Goal: Transaction & Acquisition: Book appointment/travel/reservation

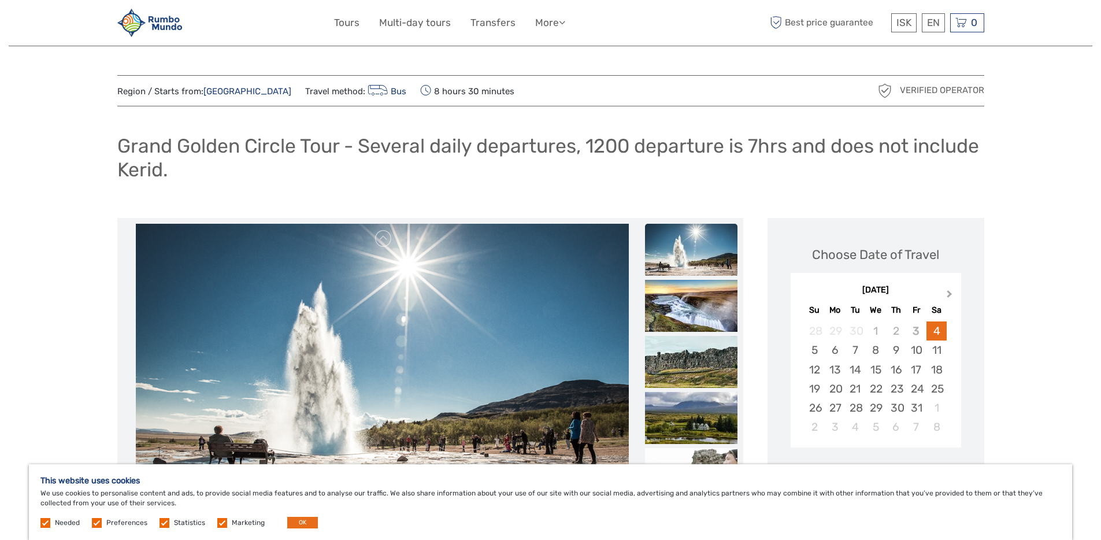
click at [950, 293] on span "Next Month" at bounding box center [950, 296] width 0 height 17
click at [877, 370] on div "12" at bounding box center [875, 369] width 20 height 19
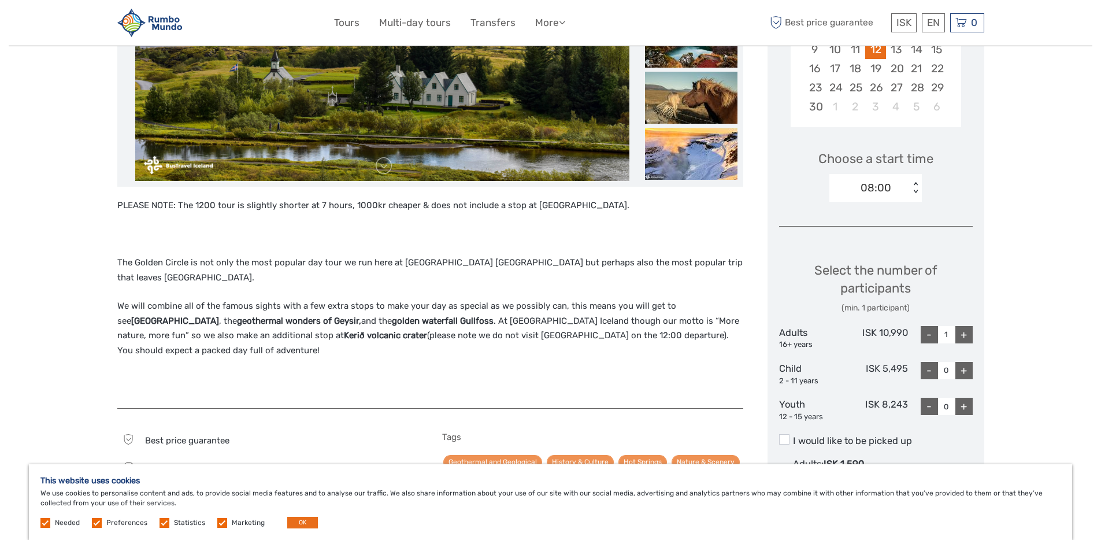
scroll to position [148, 0]
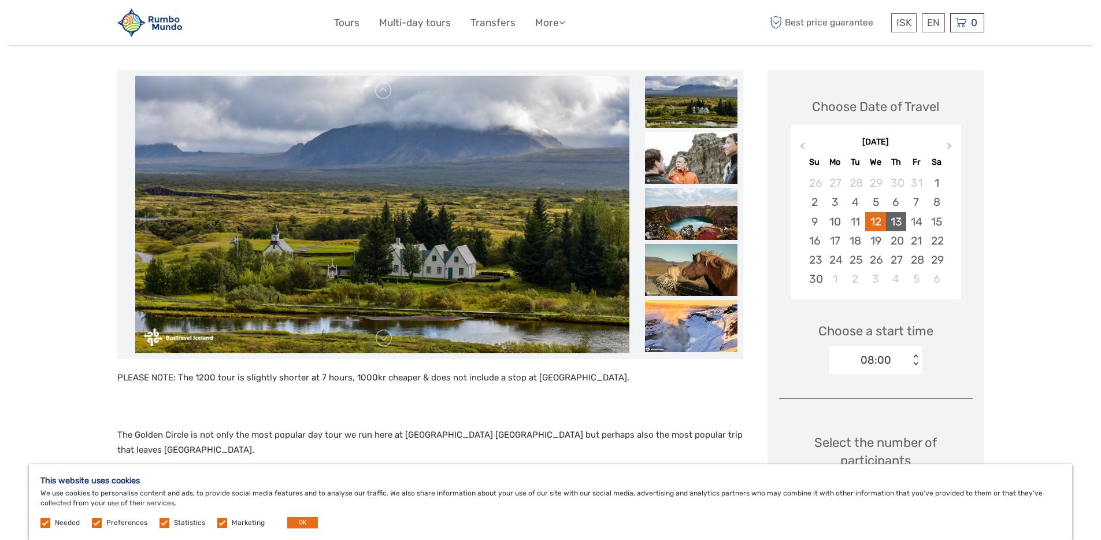
click at [896, 222] on div "13" at bounding box center [896, 221] width 20 height 19
click at [906, 360] on div "08:00" at bounding box center [869, 359] width 80 height 17
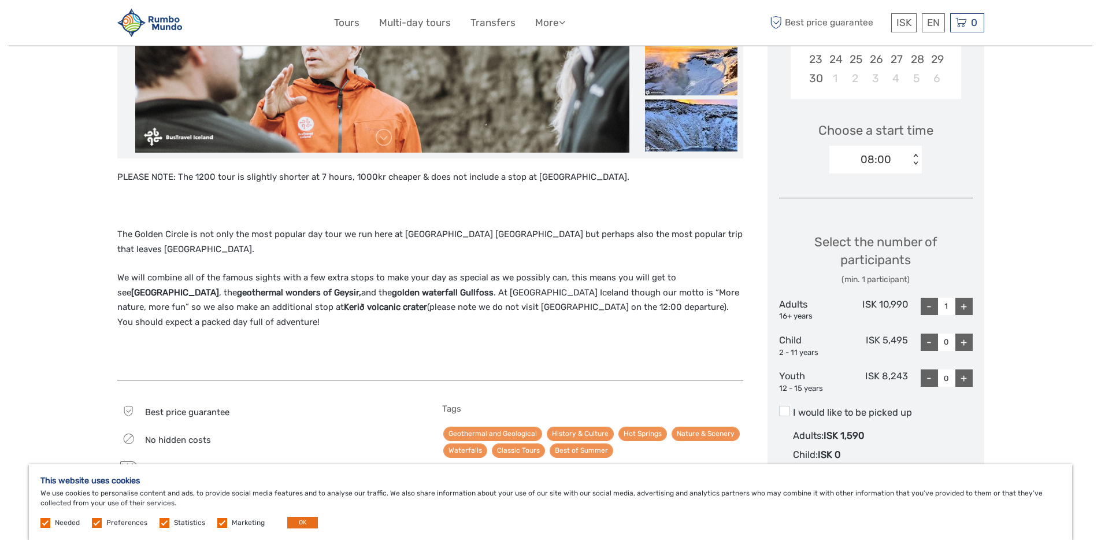
scroll to position [362, 0]
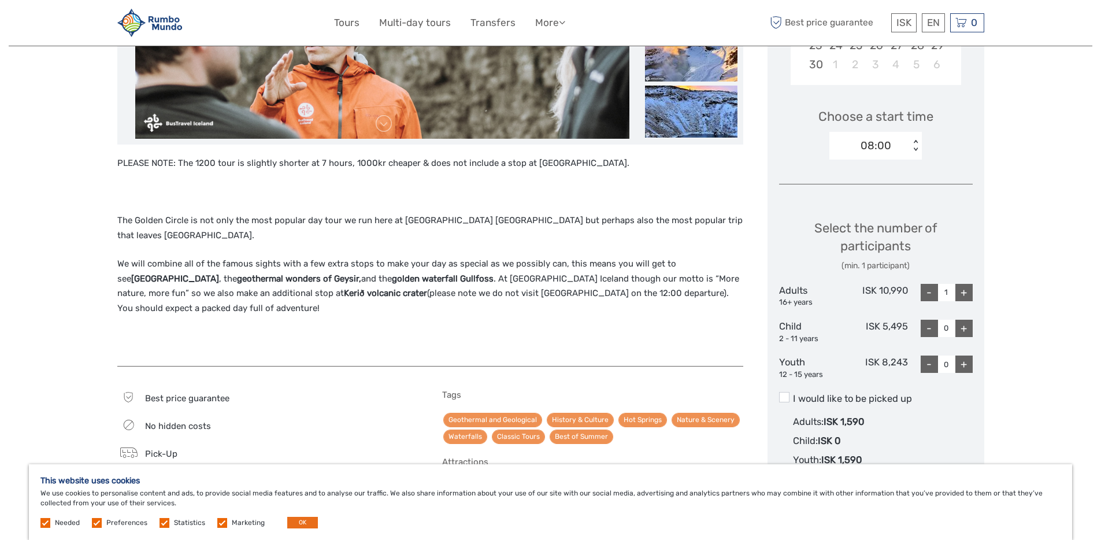
click at [965, 292] on div "+" at bounding box center [963, 292] width 17 height 17
type input "2"
click at [1048, 338] on div "Region / Starts from: Capital Region Travel method: Bus 8 hours 30 minutes Veri…" at bounding box center [551, 381] width 1084 height 1486
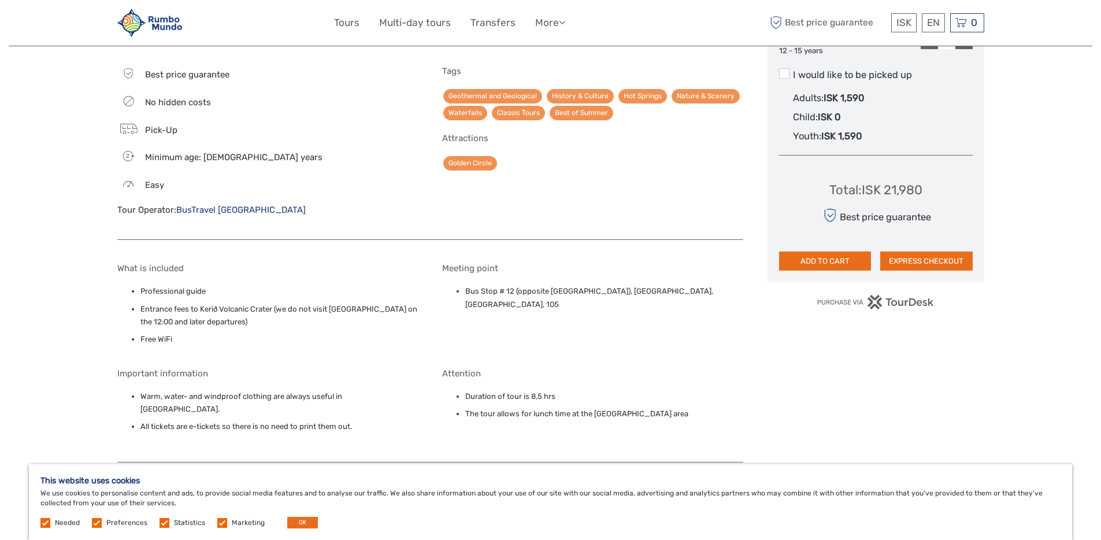
scroll to position [713, 0]
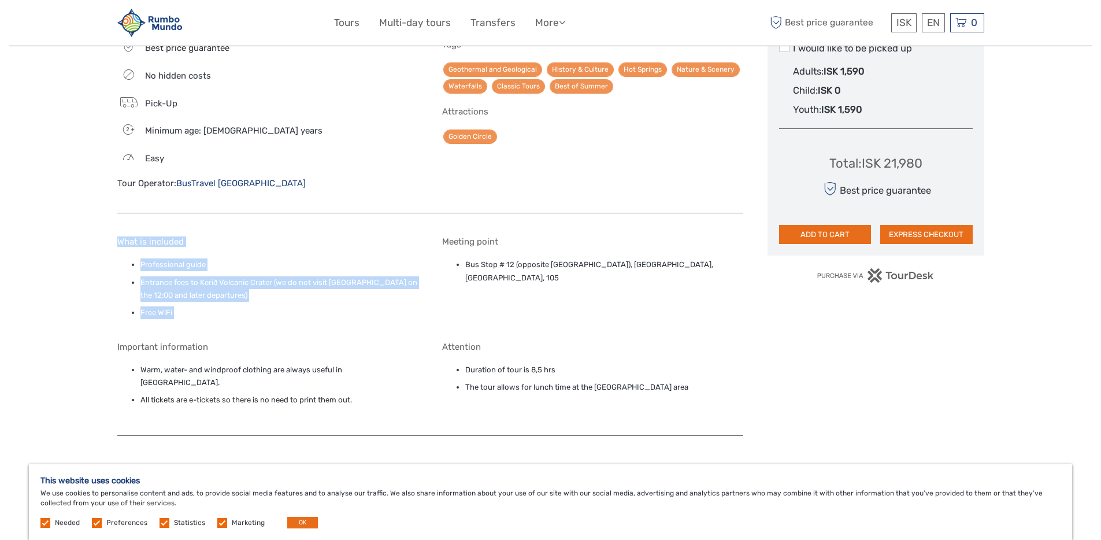
drag, startPoint x: 509, startPoint y: 206, endPoint x: 571, endPoint y: 197, distance: 63.1
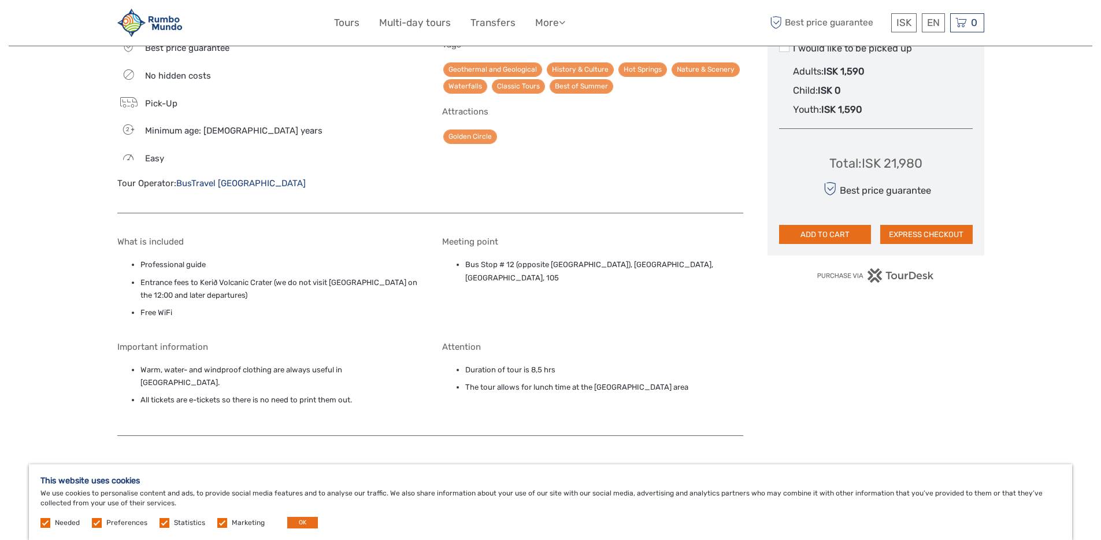
click at [673, 236] on div "Meeting point Bus Stop # 12 (opposite [GEOGRAPHIC_DATA]), [GEOGRAPHIC_DATA], [G…" at bounding box center [592, 279] width 301 height 87
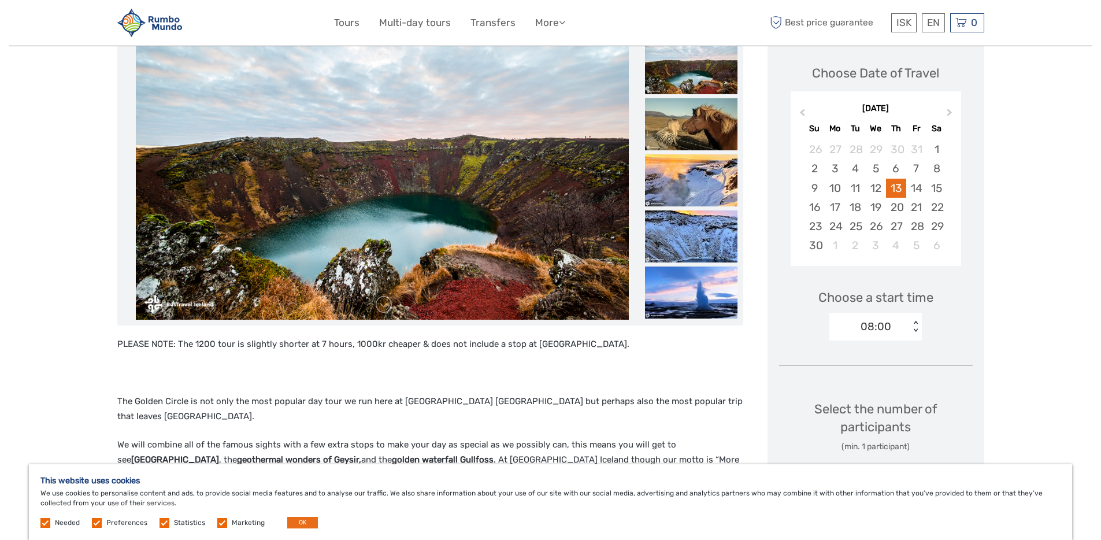
scroll to position [81, 0]
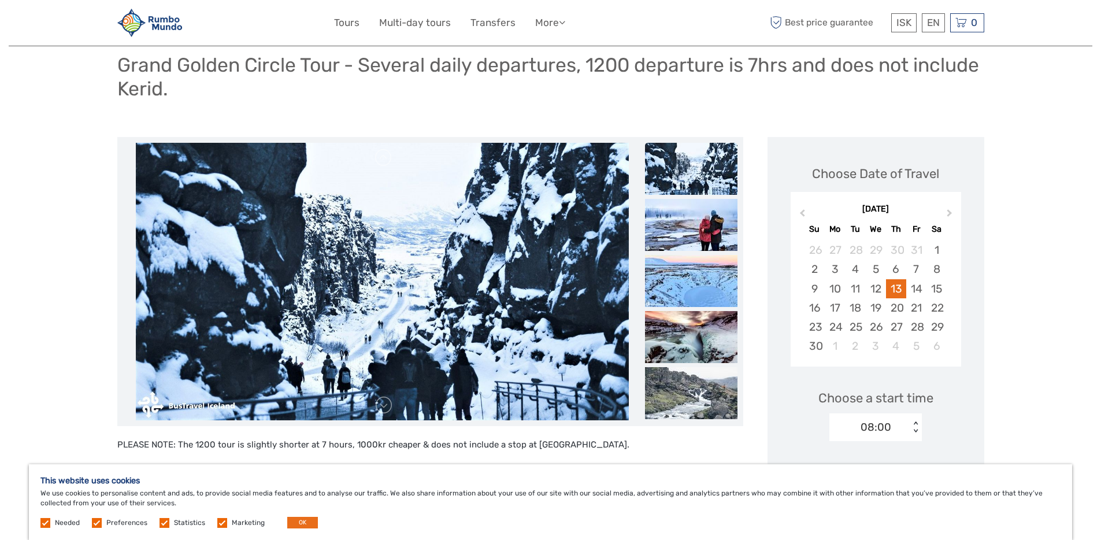
click at [396, 382] on img at bounding box center [382, 281] width 493 height 277
click at [379, 404] on link at bounding box center [384, 405] width 18 height 18
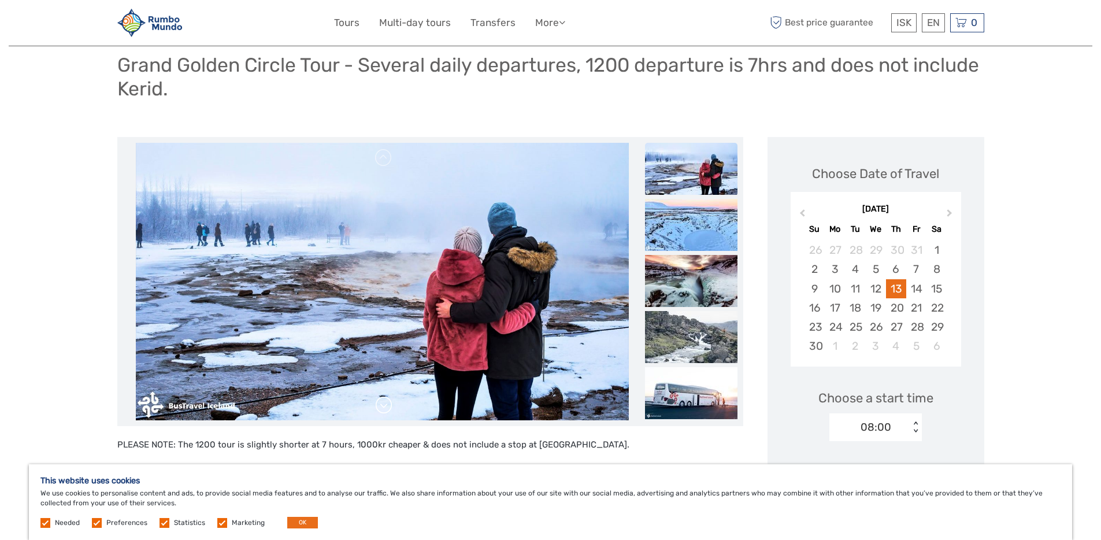
click at [380, 404] on link at bounding box center [384, 405] width 18 height 18
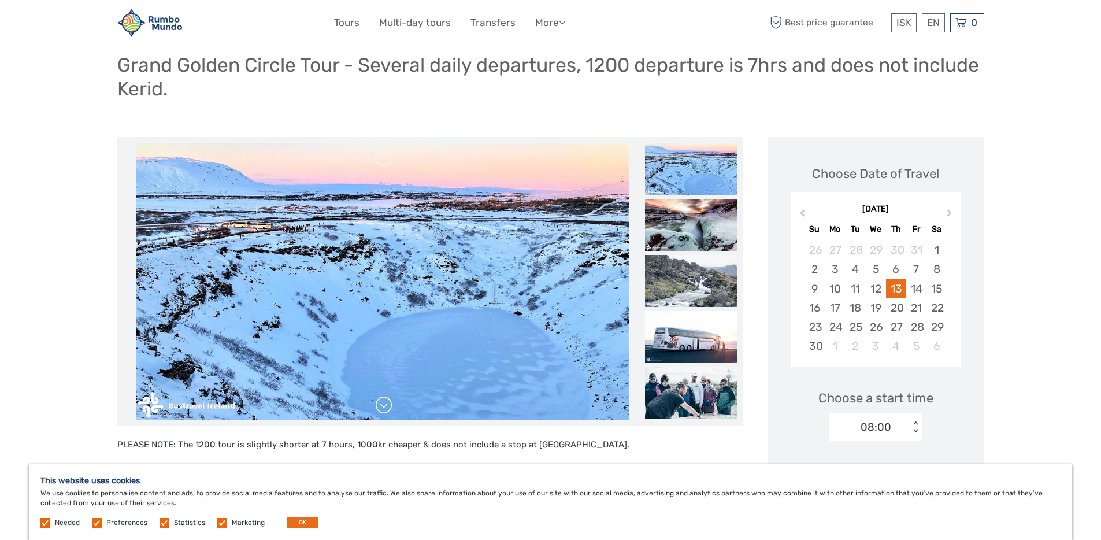
click at [380, 404] on link at bounding box center [384, 405] width 18 height 18
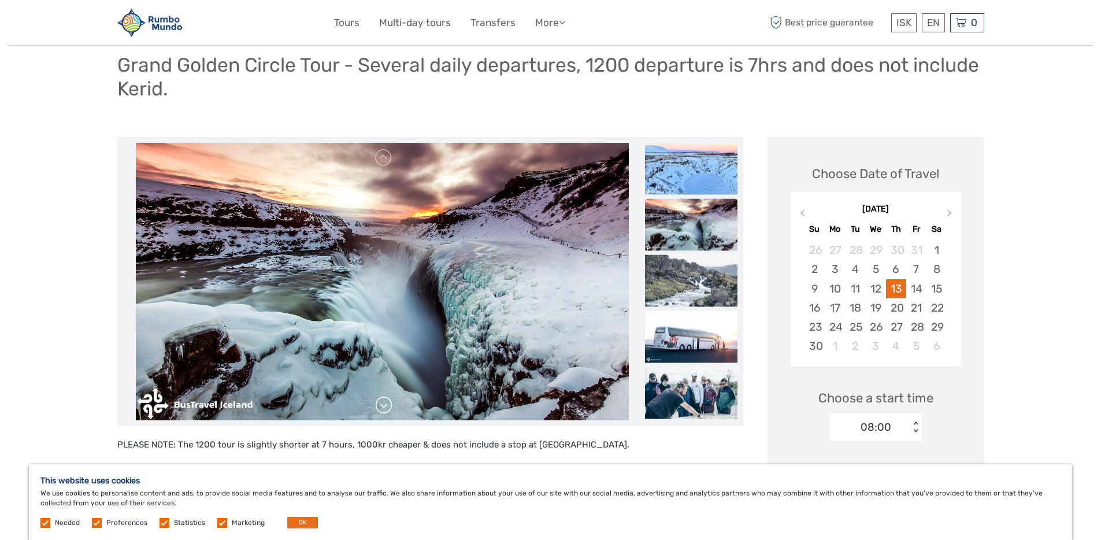
click at [380, 404] on link at bounding box center [384, 405] width 18 height 18
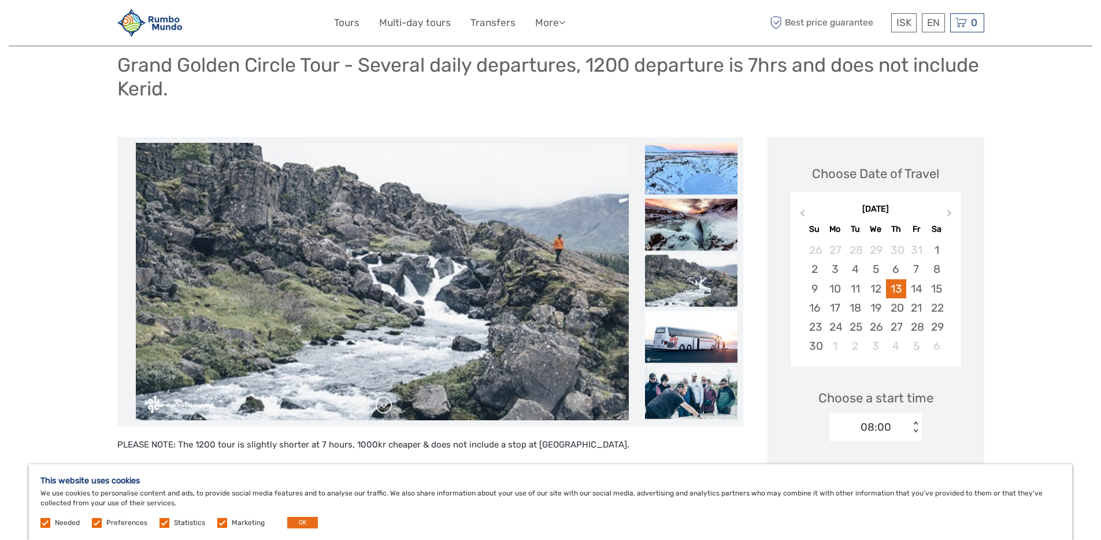
click at [380, 404] on link at bounding box center [384, 405] width 18 height 18
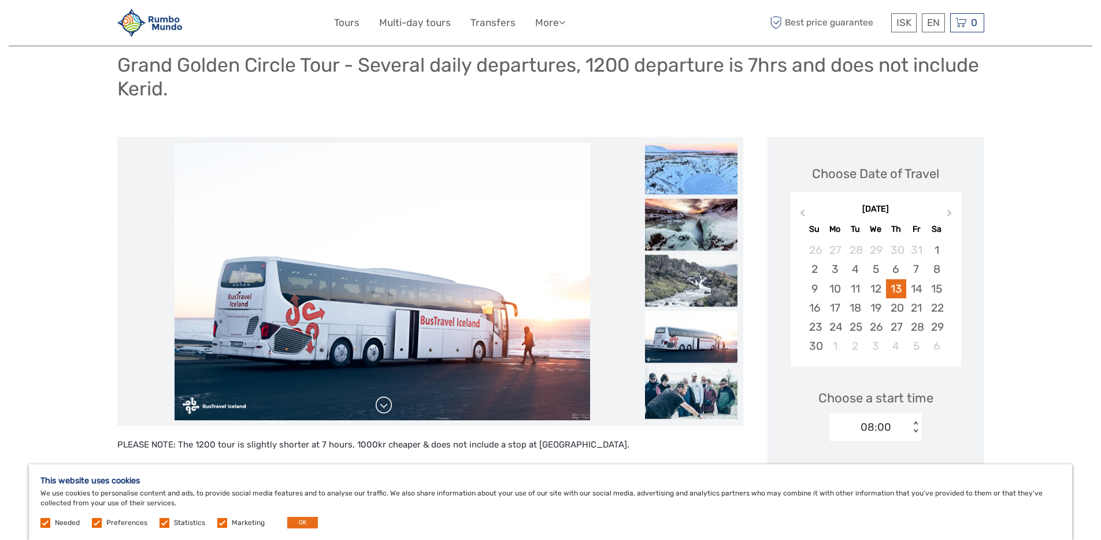
click at [380, 404] on link at bounding box center [384, 405] width 18 height 18
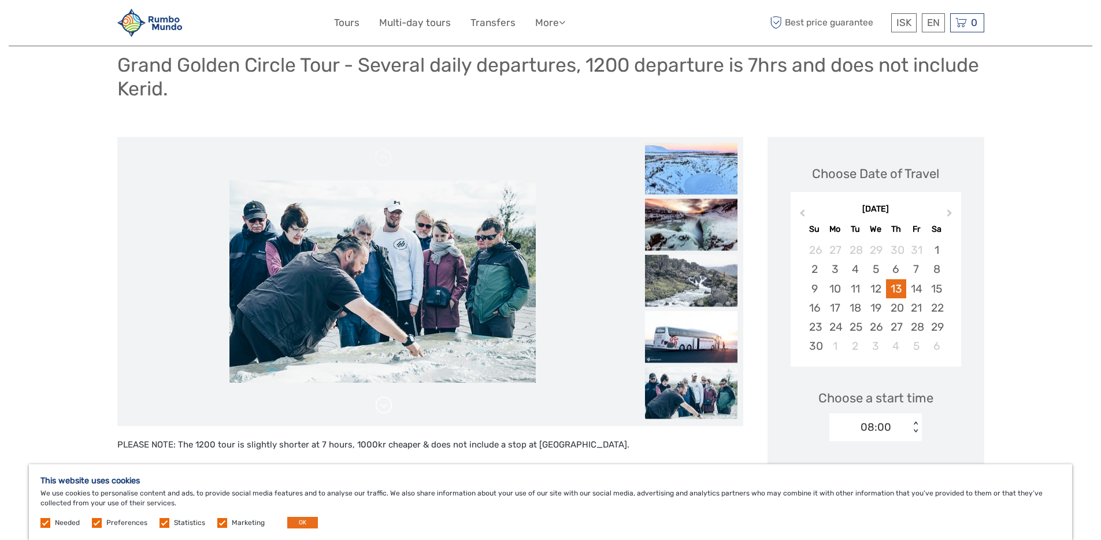
click at [380, 404] on link at bounding box center [384, 405] width 18 height 18
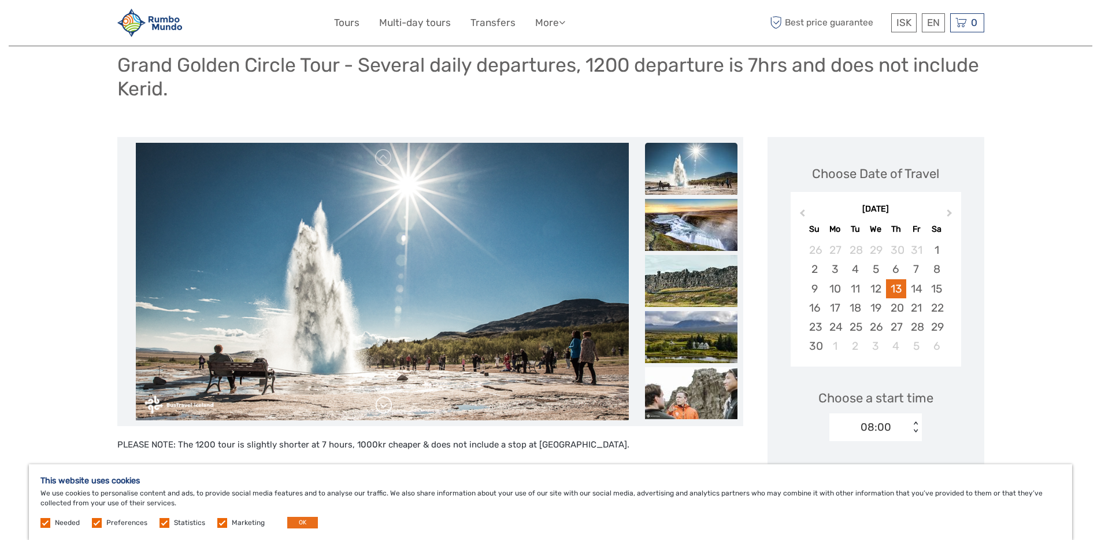
click at [380, 404] on link at bounding box center [384, 405] width 18 height 18
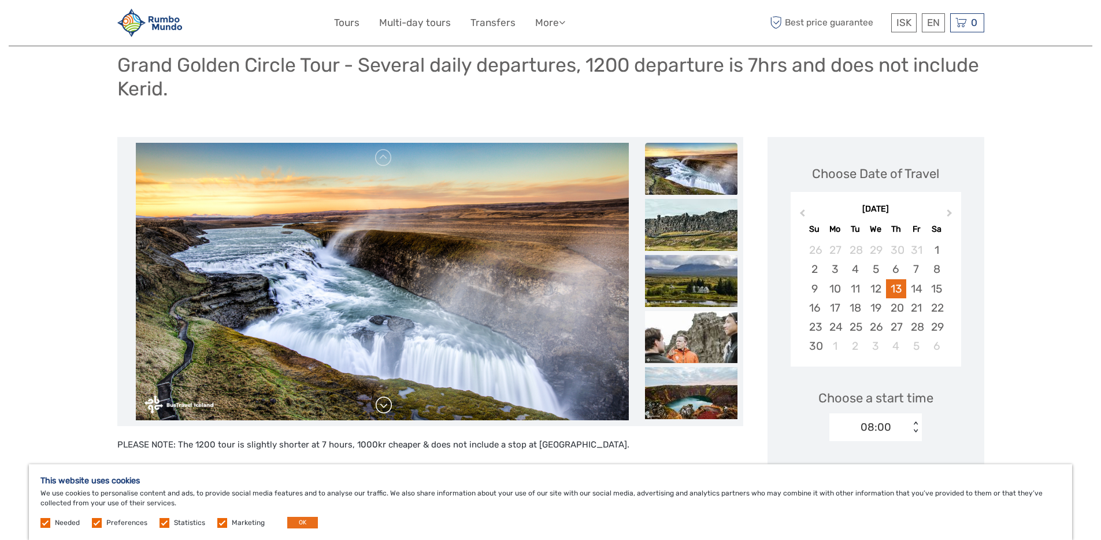
click at [380, 404] on link at bounding box center [384, 405] width 18 height 18
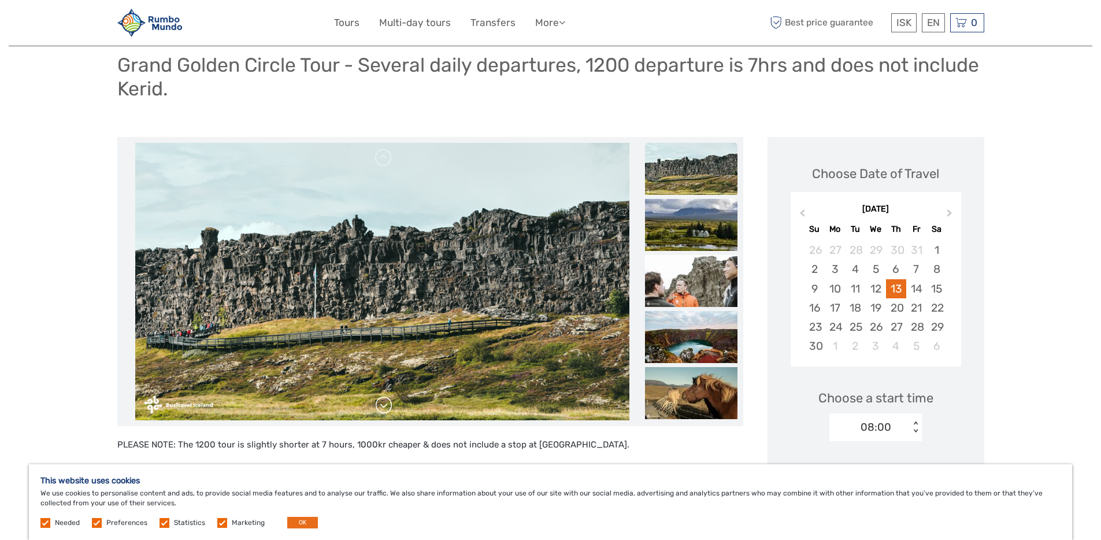
click at [380, 404] on link at bounding box center [384, 405] width 18 height 18
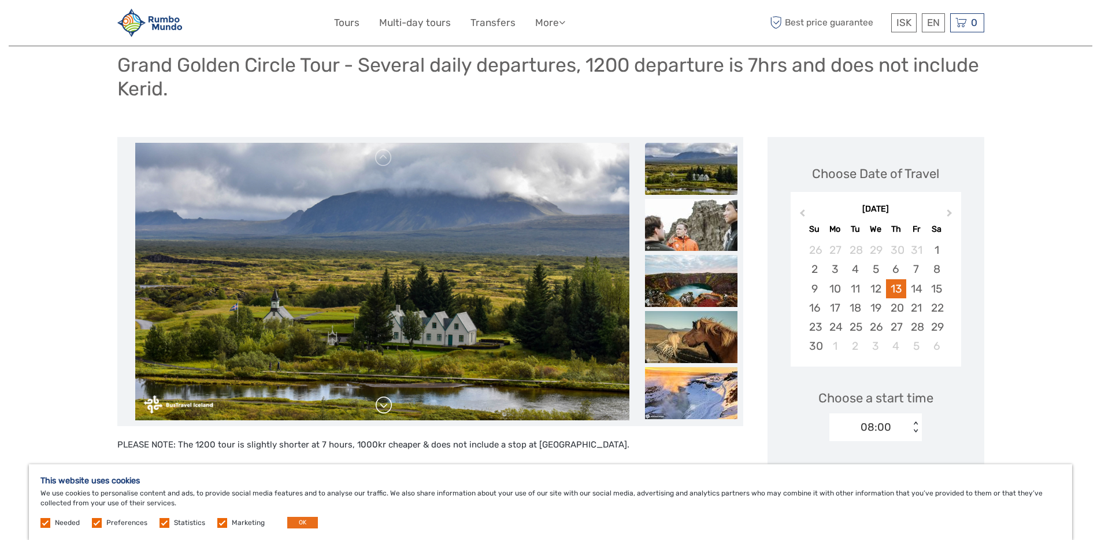
click at [381, 404] on link at bounding box center [384, 405] width 18 height 18
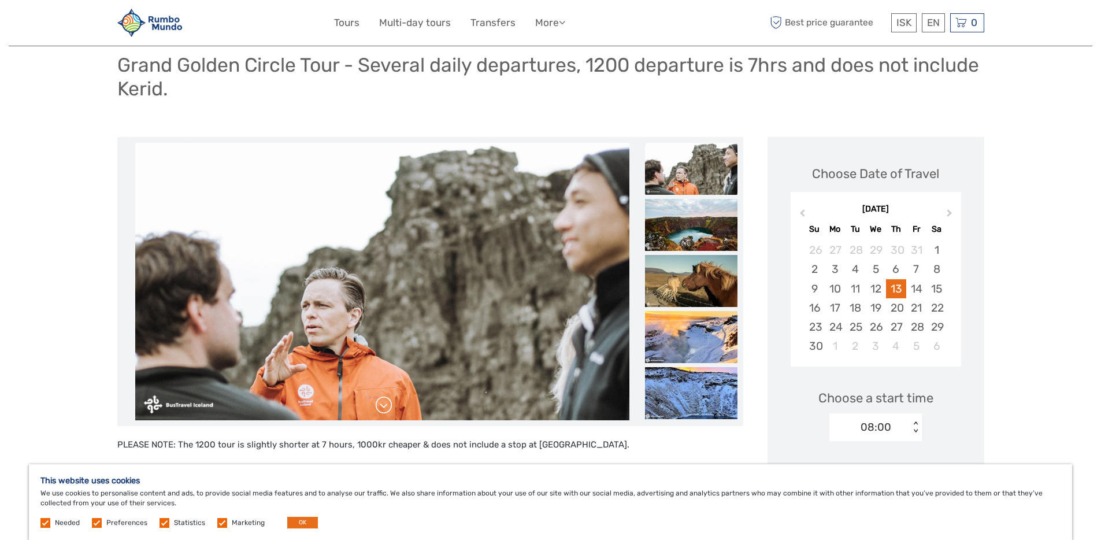
click at [381, 404] on link at bounding box center [384, 405] width 18 height 18
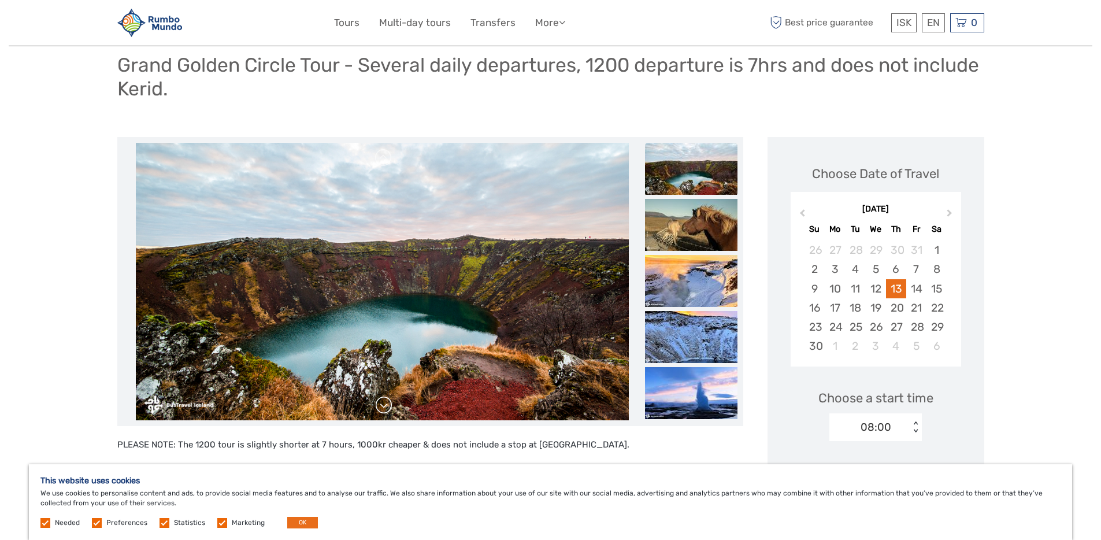
click at [381, 404] on link at bounding box center [384, 405] width 18 height 18
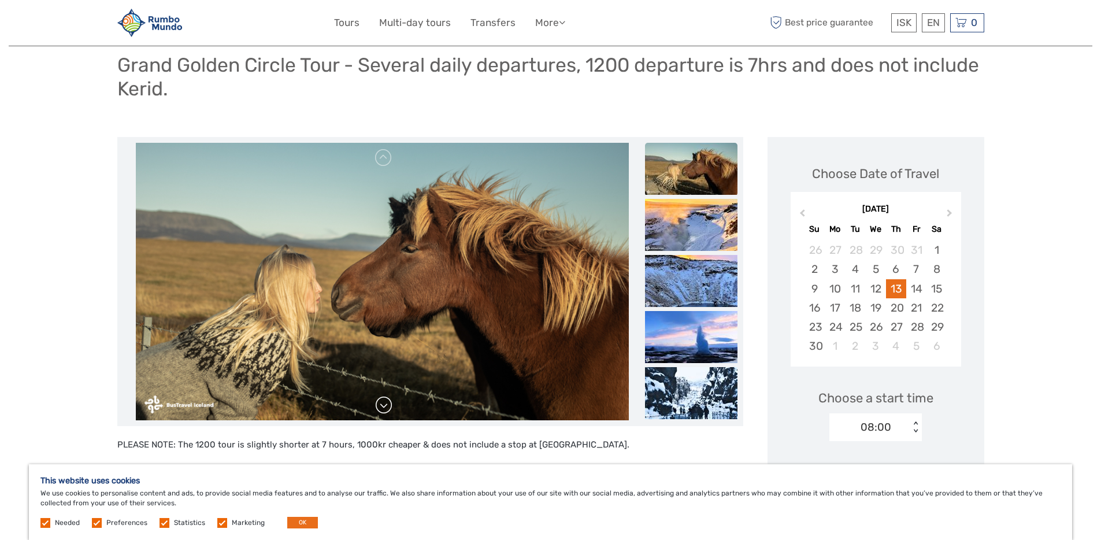
click at [381, 404] on link at bounding box center [384, 405] width 18 height 18
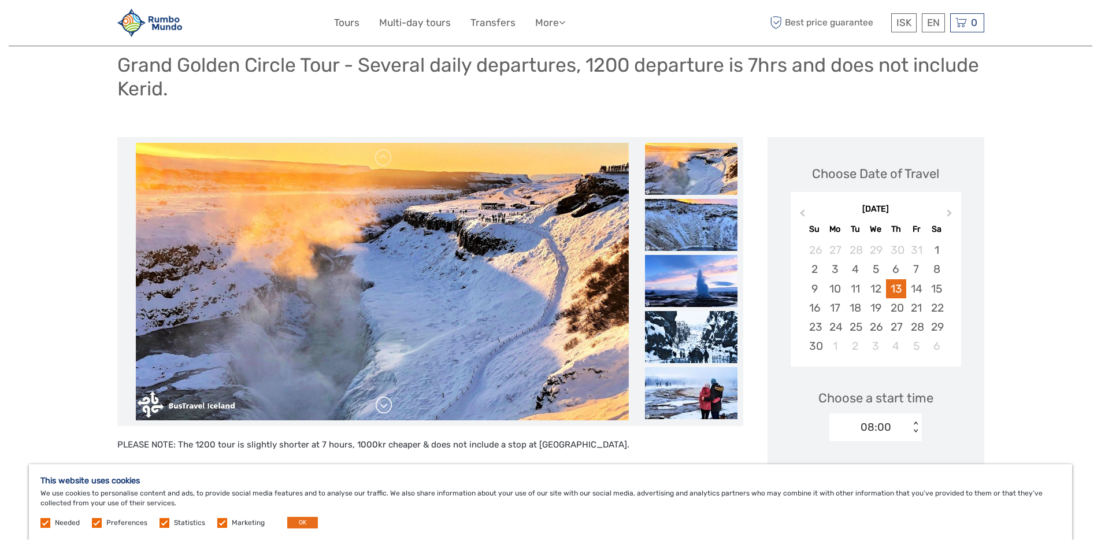
click at [381, 404] on link at bounding box center [384, 405] width 18 height 18
